Goal: Task Accomplishment & Management: Use online tool/utility

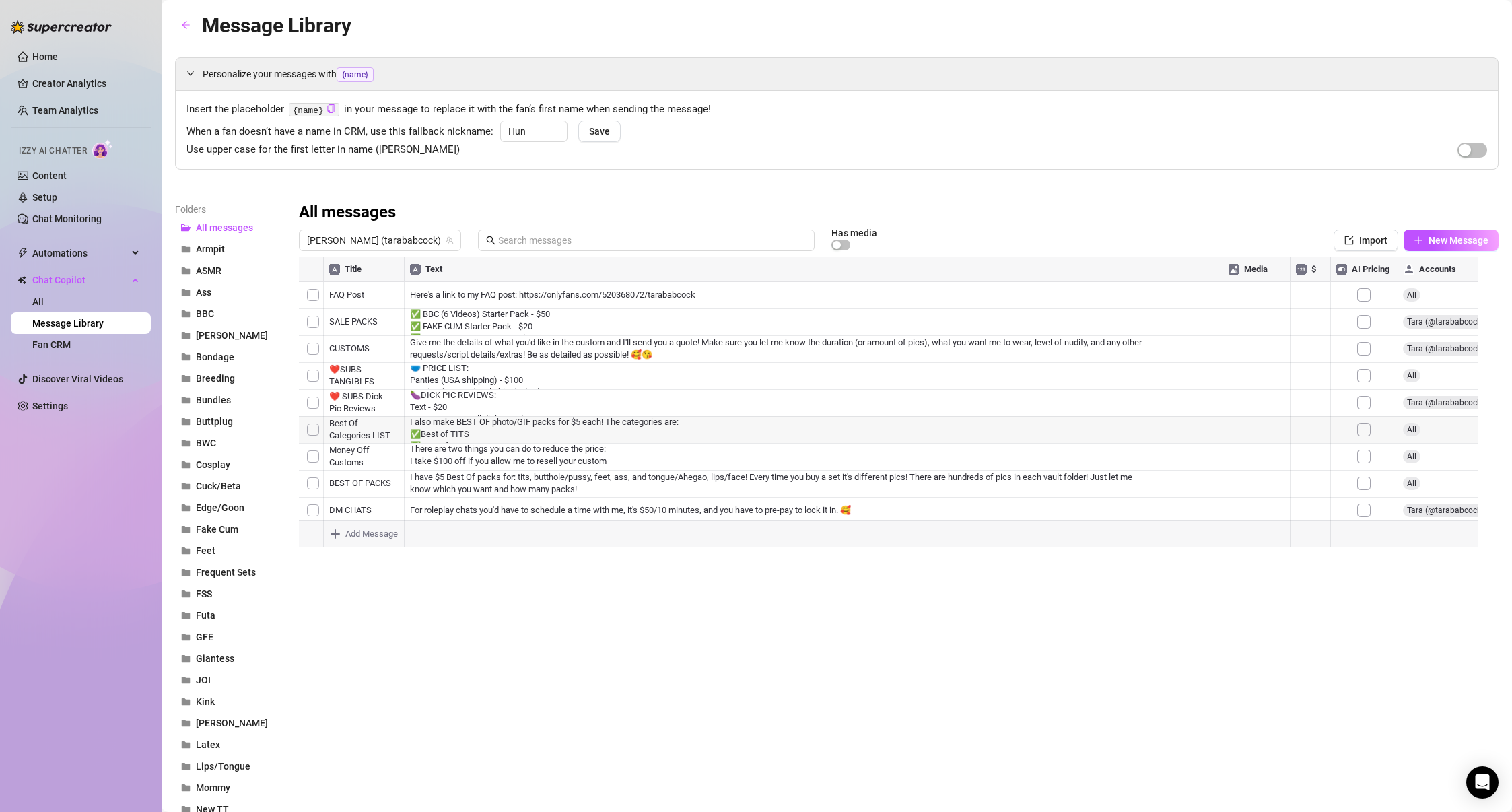
click at [498, 348] on div at bounding box center [894, 408] width 1189 height 300
